Goal: Task Accomplishment & Management: Complete application form

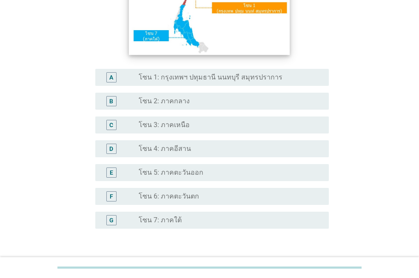
scroll to position [170, 0]
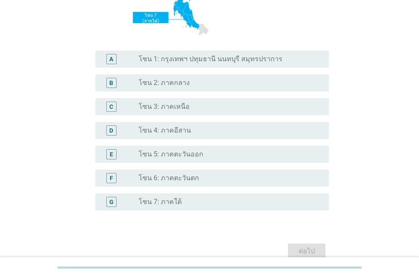
click at [238, 60] on label "โซน 1: กรุงเทพฯ ปทุมธานี นนทบุรี สมุทรปราการ" at bounding box center [211, 59] width 144 height 9
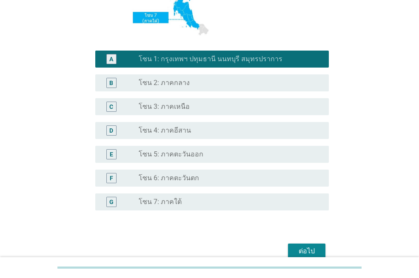
click at [305, 251] on div "ต่อไป" at bounding box center [307, 251] width 24 height 10
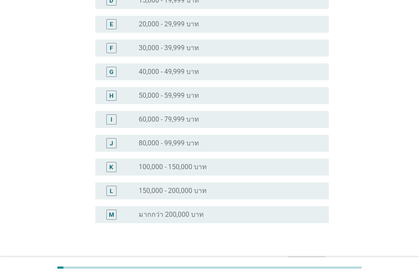
scroll to position [0, 0]
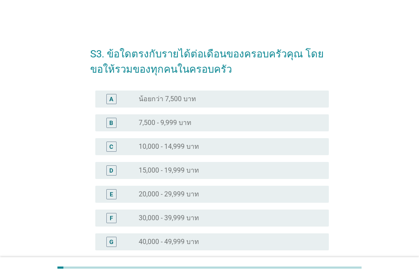
click at [235, 198] on div "radio_button_unchecked 20,000 - 29,999 บาท" at bounding box center [227, 194] width 177 height 9
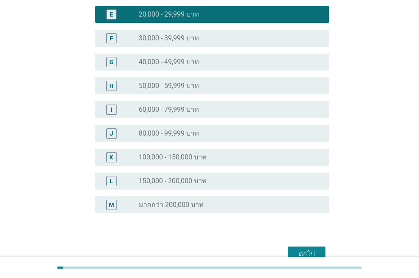
scroll to position [225, 0]
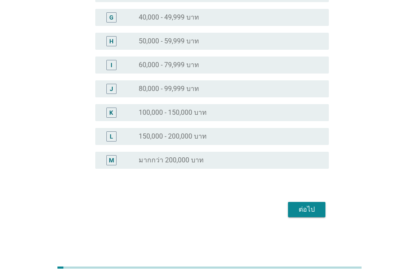
click at [299, 215] on button "ต่อไป" at bounding box center [306, 209] width 37 height 15
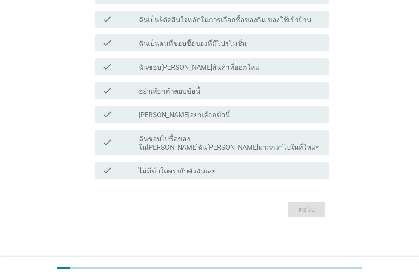
scroll to position [0, 0]
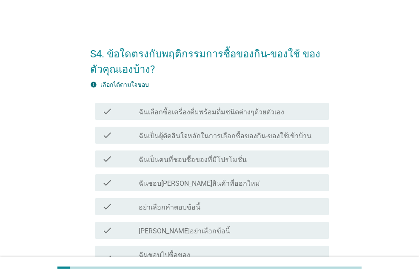
click at [270, 157] on div "check_box_outline_blank ฉันเป็นคนที่ชอบซื้อของที่มีโปรโมชั่น" at bounding box center [230, 159] width 183 height 10
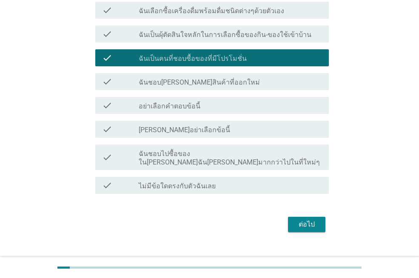
scroll to position [108, 0]
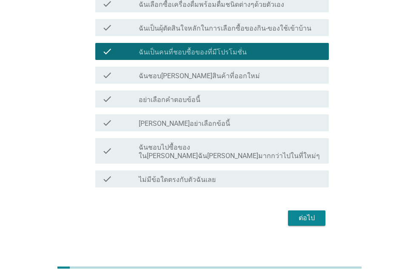
click at [312, 213] on div "ต่อไป" at bounding box center [307, 218] width 24 height 10
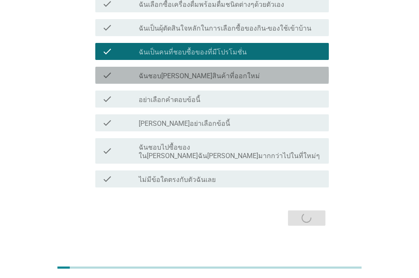
click at [201, 72] on label "ฉันชอบลองสินค้าที่ออกใหม่" at bounding box center [199, 76] width 121 height 9
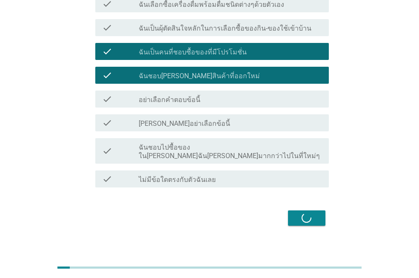
click at [307, 212] on div "ต่อไป" at bounding box center [209, 218] width 239 height 20
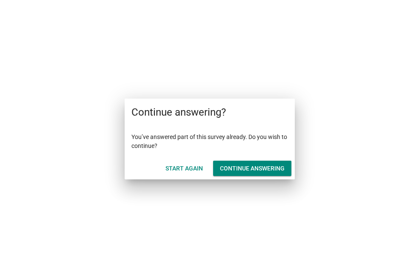
click at [248, 168] on div "Continue answering" at bounding box center [252, 168] width 65 height 9
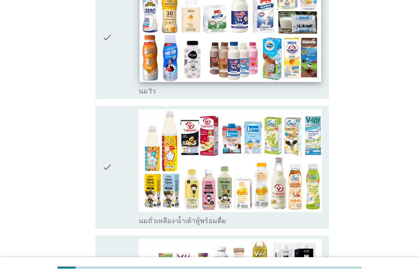
scroll to position [255, 0]
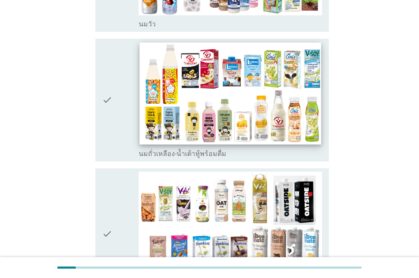
click at [223, 80] on img at bounding box center [230, 94] width 181 height 102
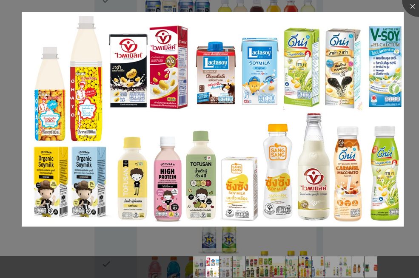
scroll to position [1405, 0]
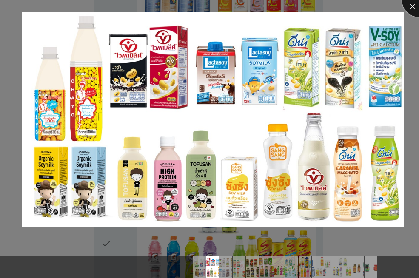
click at [413, 9] on div at bounding box center [419, 0] width 34 height 34
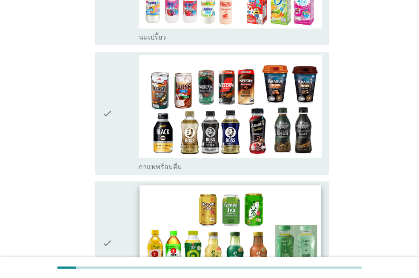
scroll to position [741, 0]
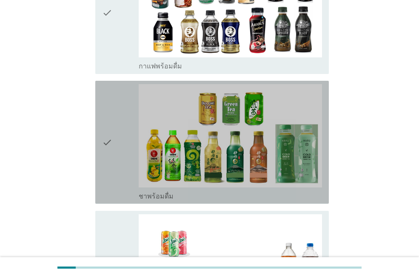
click at [110, 133] on icon "check" at bounding box center [107, 142] width 10 height 116
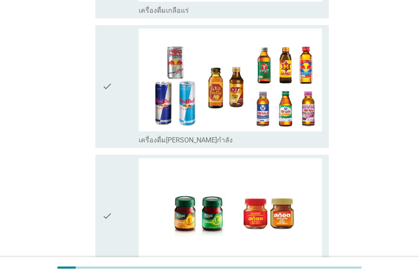
scroll to position [1806, 0]
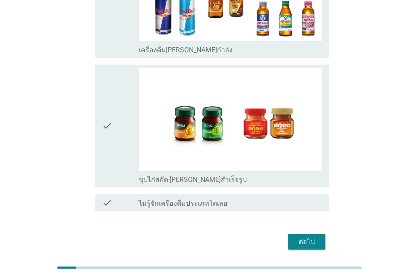
click at [304, 237] on div "ต่อไป" at bounding box center [307, 242] width 24 height 10
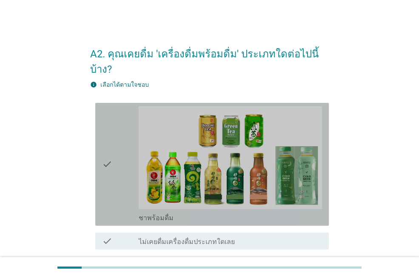
click at [118, 176] on div "check" at bounding box center [120, 164] width 37 height 116
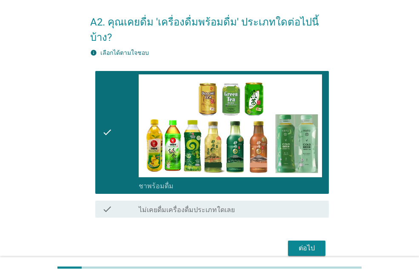
scroll to position [55, 0]
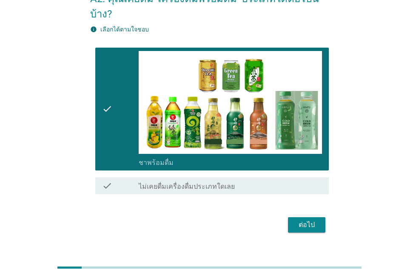
click at [315, 220] on div "ต่อไป" at bounding box center [307, 225] width 24 height 10
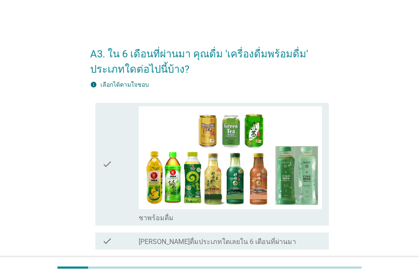
click at [120, 174] on div "check" at bounding box center [120, 164] width 37 height 116
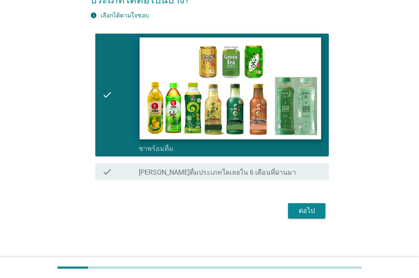
scroll to position [71, 0]
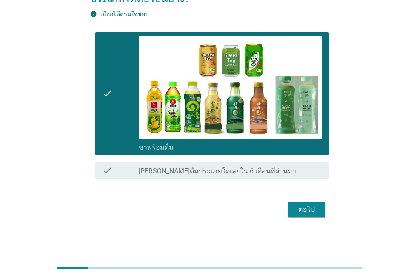
click at [312, 208] on div "ต่อไป" at bounding box center [307, 210] width 24 height 10
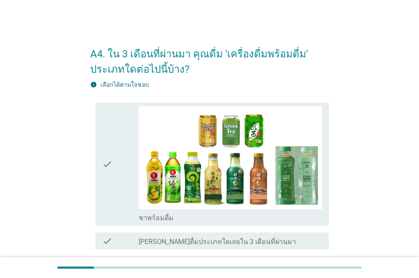
click at [123, 169] on div "check" at bounding box center [120, 164] width 37 height 116
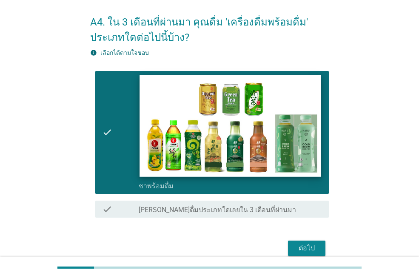
scroll to position [71, 0]
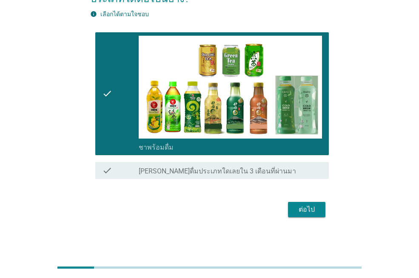
click at [297, 210] on div "ต่อไป" at bounding box center [307, 210] width 24 height 10
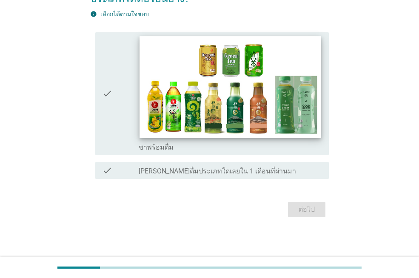
scroll to position [0, 0]
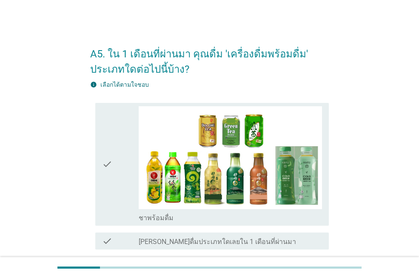
click at [104, 165] on icon "check" at bounding box center [107, 164] width 10 height 116
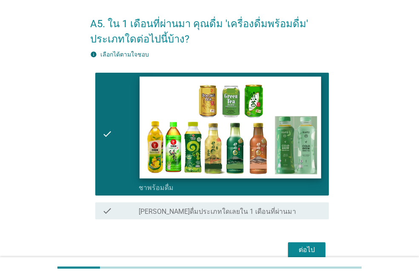
scroll to position [71, 0]
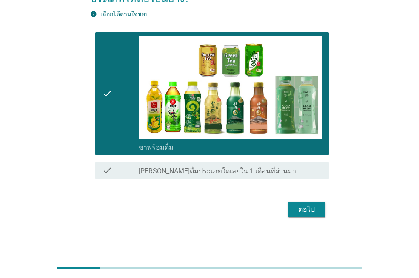
click at [308, 212] on div "ต่อไป" at bounding box center [307, 210] width 24 height 10
